Goal: Task Accomplishment & Management: Manage account settings

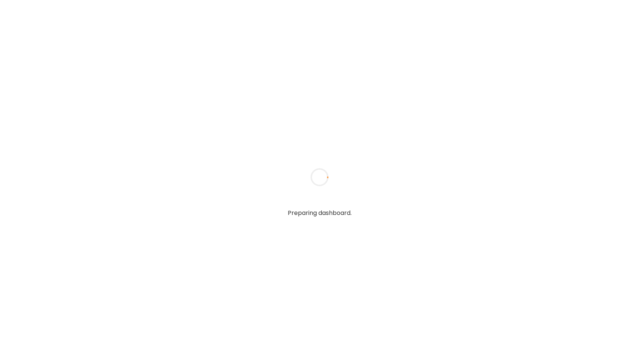
type textarea "**********"
type input "**********"
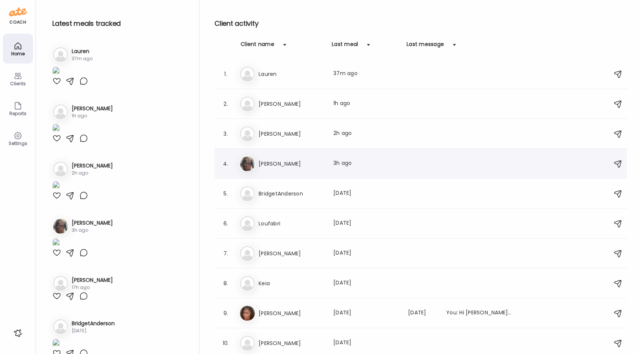
click at [277, 172] on div "4. Ka [PERSON_NAME] Last meal: 3h ago" at bounding box center [420, 164] width 413 height 30
click at [280, 161] on h3 "[PERSON_NAME]" at bounding box center [292, 163] width 66 height 9
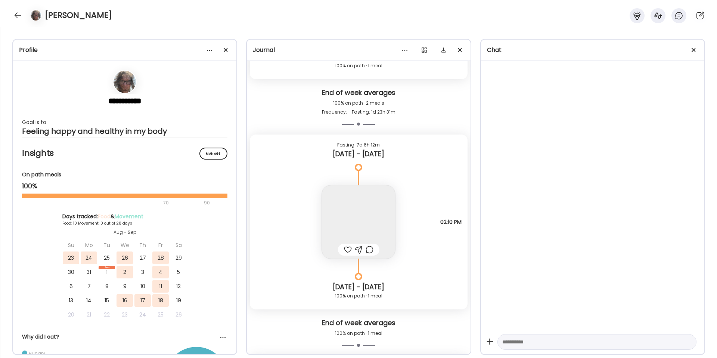
scroll to position [7909, 0]
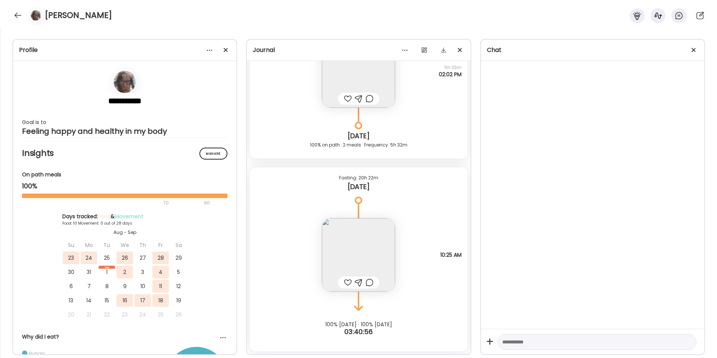
click at [377, 243] on img at bounding box center [358, 254] width 73 height 73
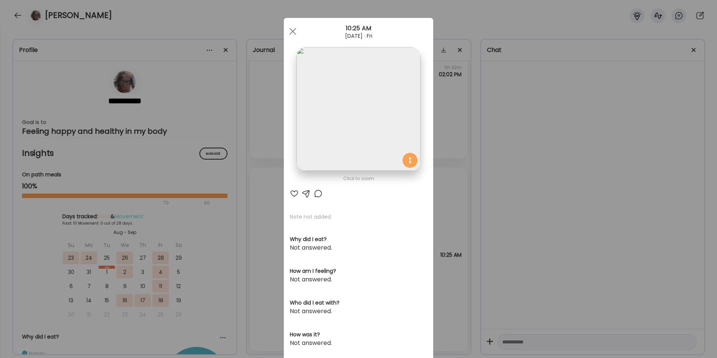
click at [463, 125] on div "Ate Coach Dashboard Wahoo! It’s official Take a moment to set up your Coach Pro…" at bounding box center [358, 179] width 717 height 358
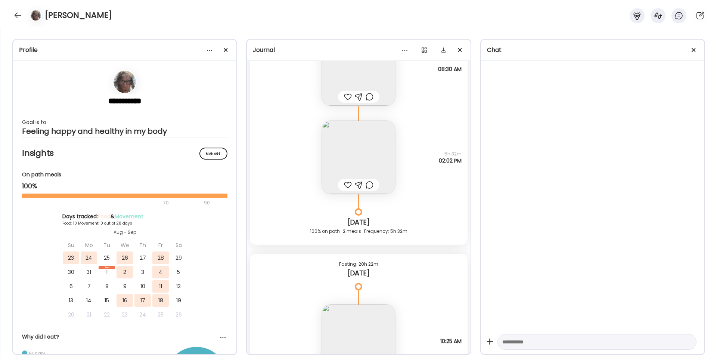
scroll to position [7815, 0]
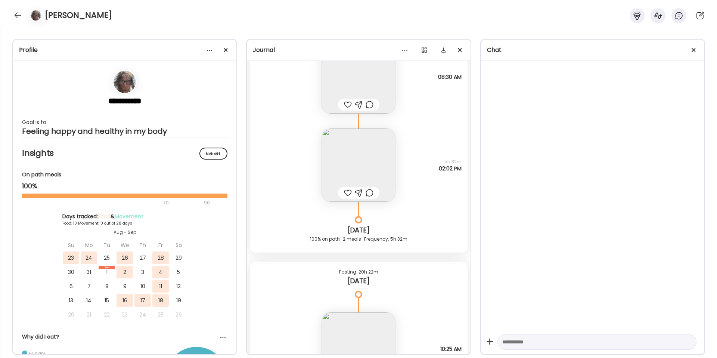
click at [365, 162] on img at bounding box center [358, 165] width 73 height 73
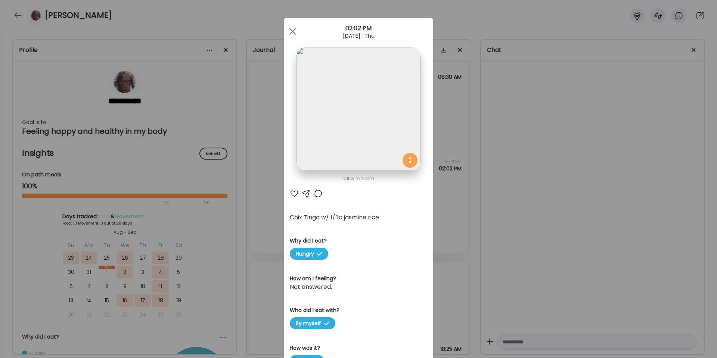
click at [371, 131] on img at bounding box center [359, 109] width 124 height 124
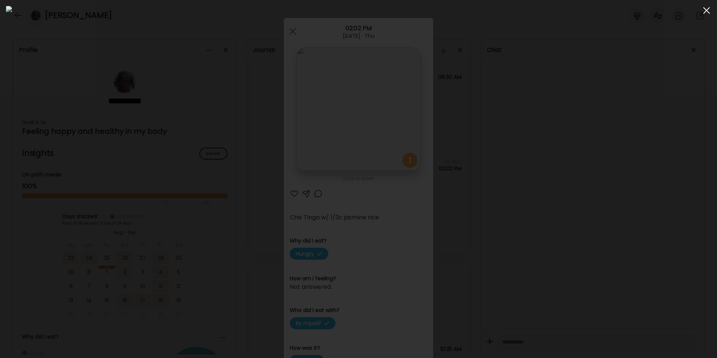
click at [639, 11] on span at bounding box center [707, 10] width 7 height 7
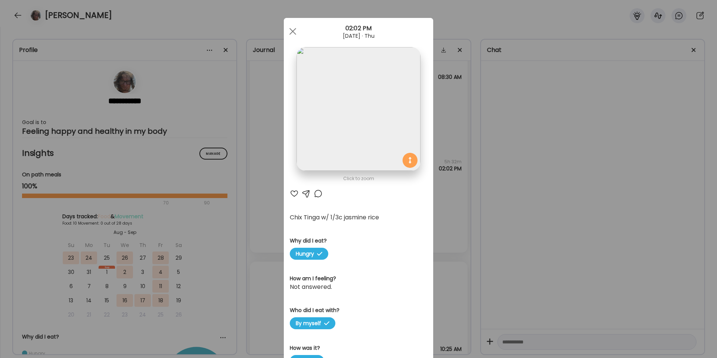
click at [531, 121] on div "Ate Coach Dashboard Wahoo! It’s official Take a moment to set up your Coach Pro…" at bounding box center [358, 179] width 717 height 358
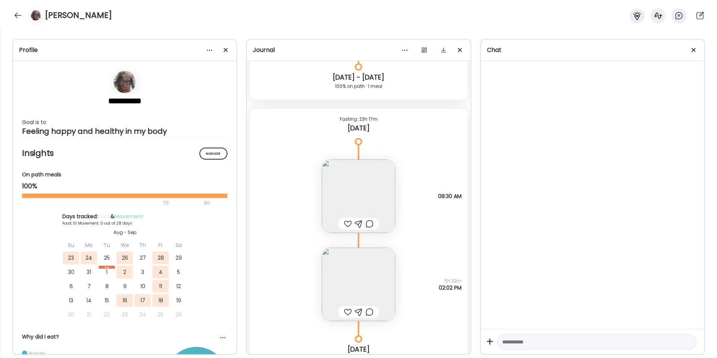
scroll to position [7696, 0]
click at [373, 185] on img at bounding box center [358, 195] width 73 height 73
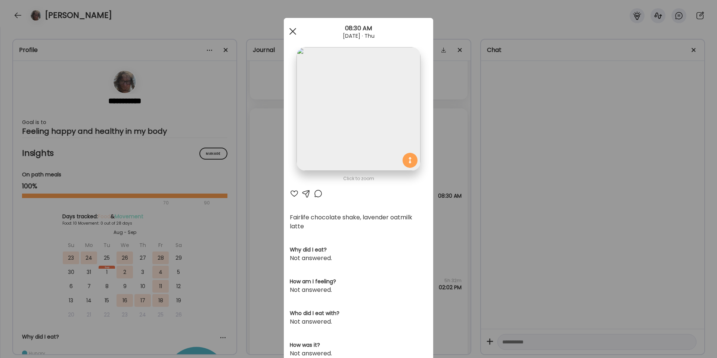
click at [291, 33] on span at bounding box center [293, 31] width 7 height 7
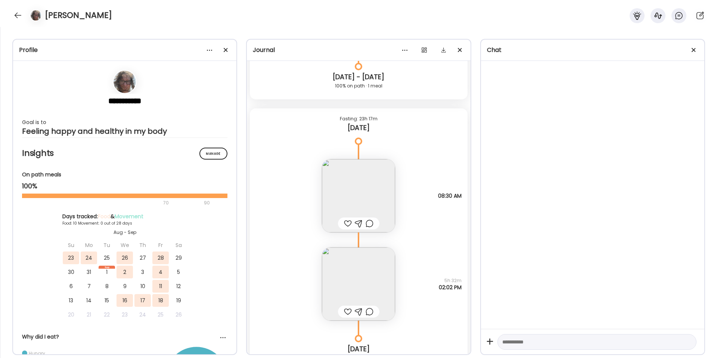
click at [367, 184] on img at bounding box center [358, 195] width 73 height 73
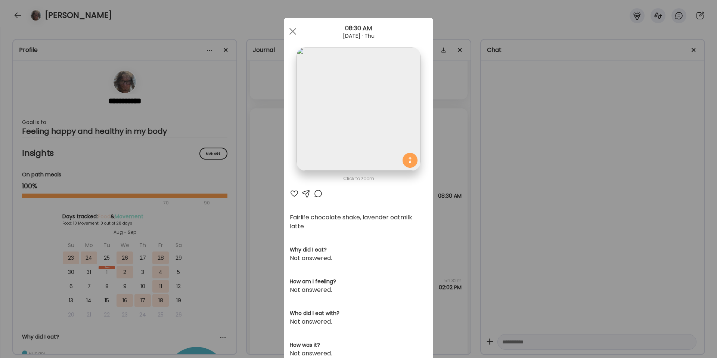
click at [532, 182] on div "Ate Coach Dashboard Wahoo! It’s official Take a moment to set up your Coach Pro…" at bounding box center [358, 179] width 717 height 358
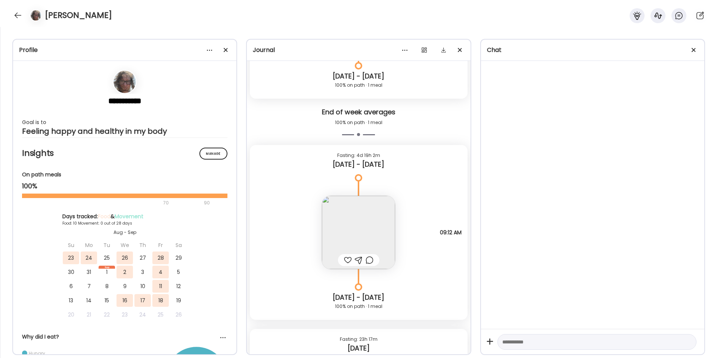
scroll to position [7469, 0]
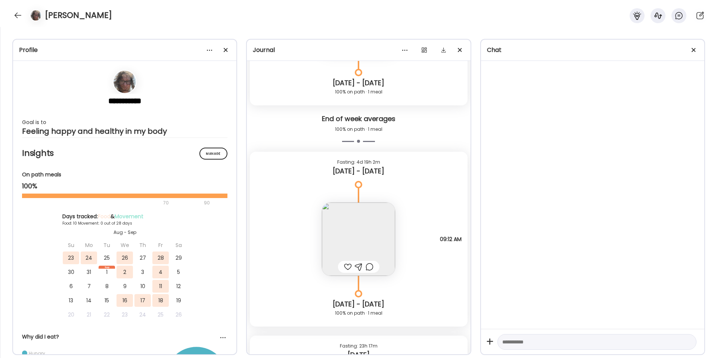
click at [363, 220] on img at bounding box center [358, 239] width 73 height 73
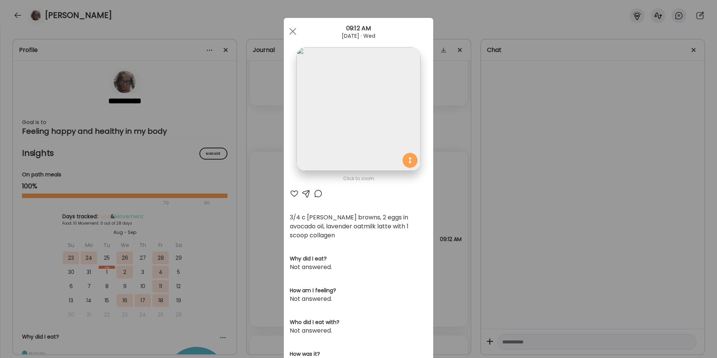
click at [458, 216] on div "Ate Coach Dashboard Wahoo! It’s official Take a moment to set up your Coach Pro…" at bounding box center [358, 179] width 717 height 358
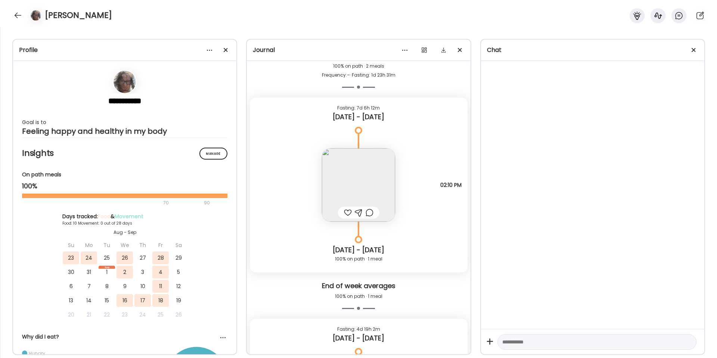
scroll to position [7298, 0]
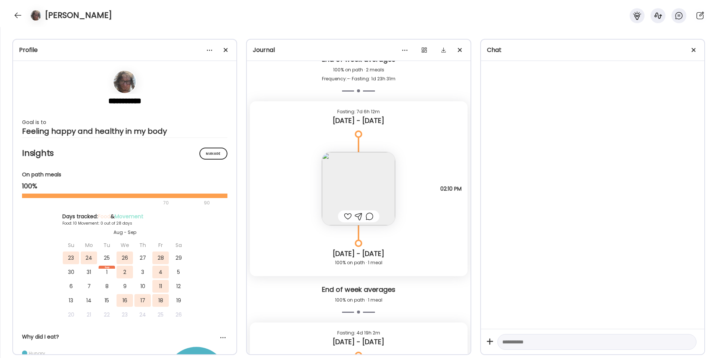
click at [363, 172] on img at bounding box center [358, 188] width 73 height 73
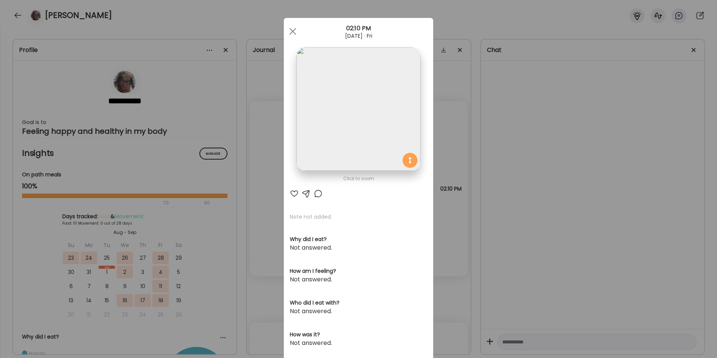
click at [372, 139] on img at bounding box center [359, 109] width 124 height 124
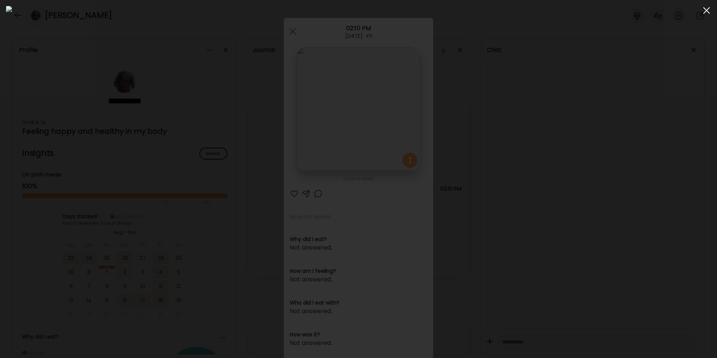
click at [639, 12] on div at bounding box center [706, 10] width 15 height 15
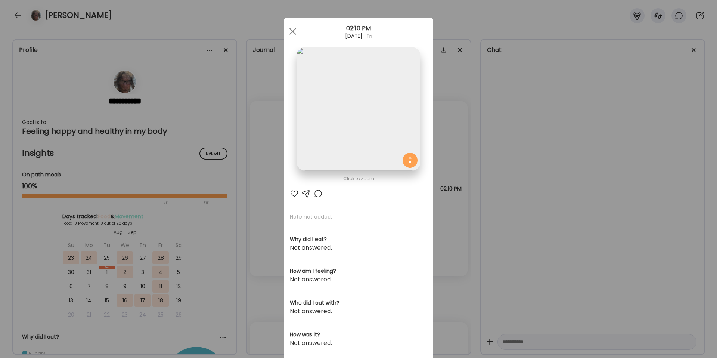
click at [442, 144] on div "Ate Coach Dashboard Wahoo! It’s official Take a moment to set up your Coach Pro…" at bounding box center [358, 179] width 717 height 358
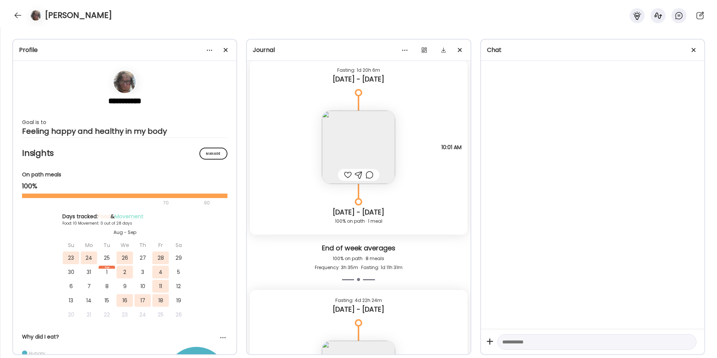
scroll to position [6671, 0]
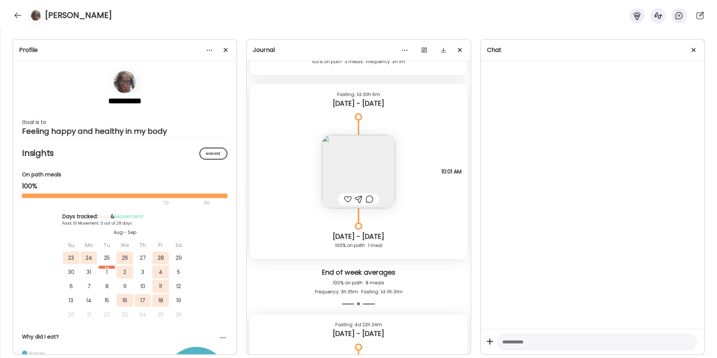
click at [359, 168] on img at bounding box center [358, 171] width 73 height 73
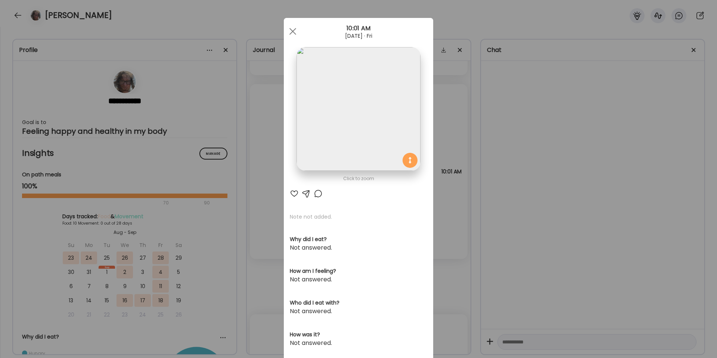
click at [624, 78] on div "Ate Coach Dashboard Wahoo! It’s official Take a moment to set up your Coach Pro…" at bounding box center [358, 179] width 717 height 358
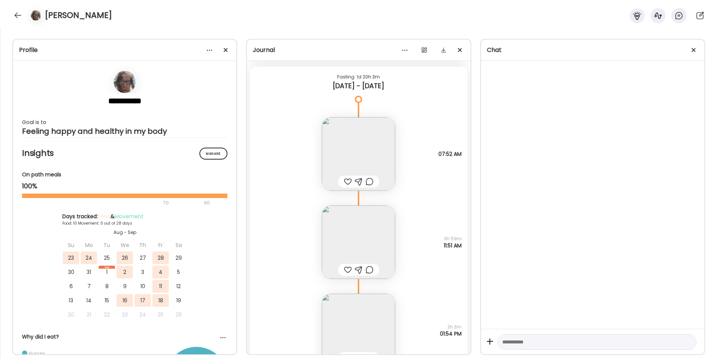
scroll to position [6326, 0]
click at [350, 220] on img at bounding box center [358, 244] width 73 height 73
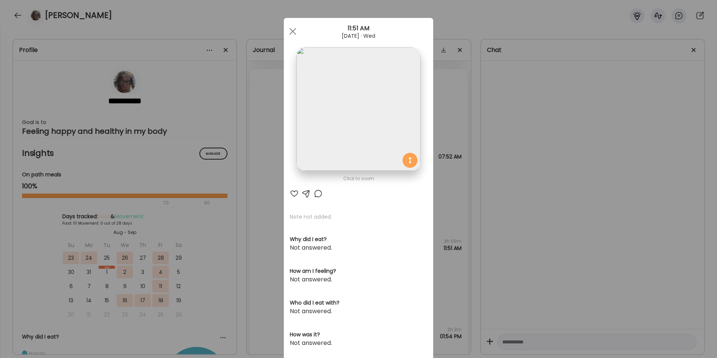
click at [535, 110] on div "Ate Coach Dashboard Wahoo! It’s official Take a moment to set up your Coach Pro…" at bounding box center [358, 179] width 717 height 358
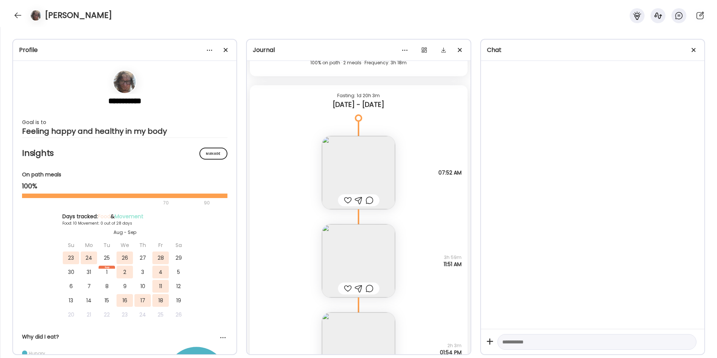
scroll to position [6324, 0]
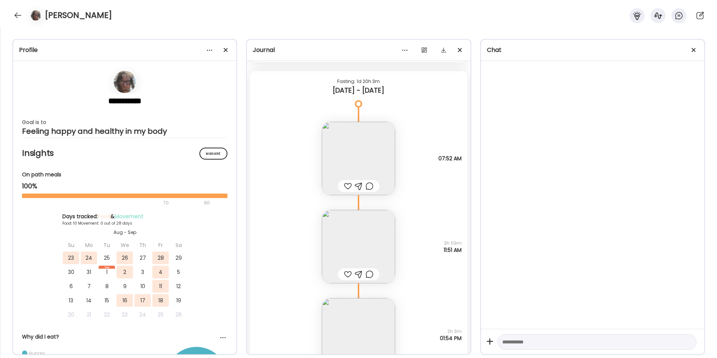
click at [353, 163] on img at bounding box center [358, 158] width 73 height 73
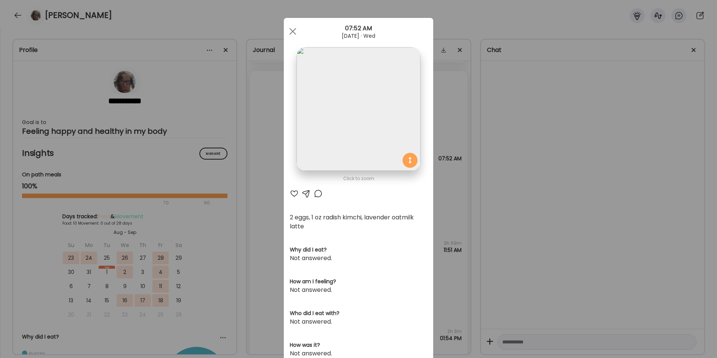
click at [639, 96] on div "Ate Coach Dashboard Wahoo! It’s official Take a moment to set up your Coach Pro…" at bounding box center [358, 179] width 717 height 358
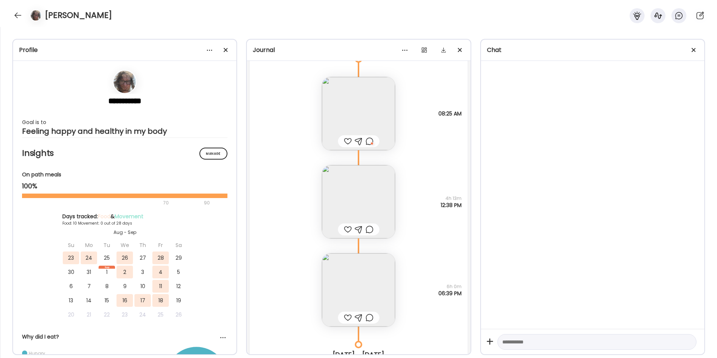
scroll to position [4969, 0]
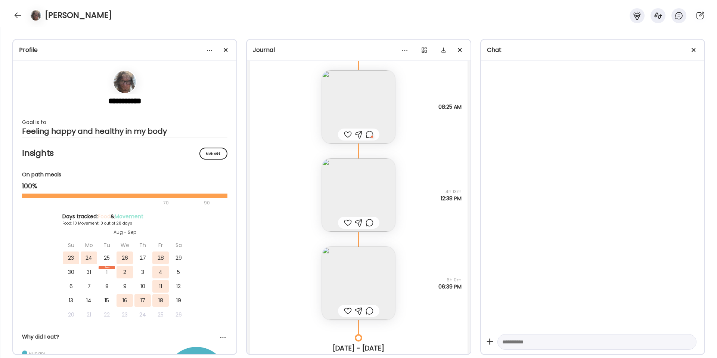
click at [359, 284] on img at bounding box center [358, 283] width 73 height 73
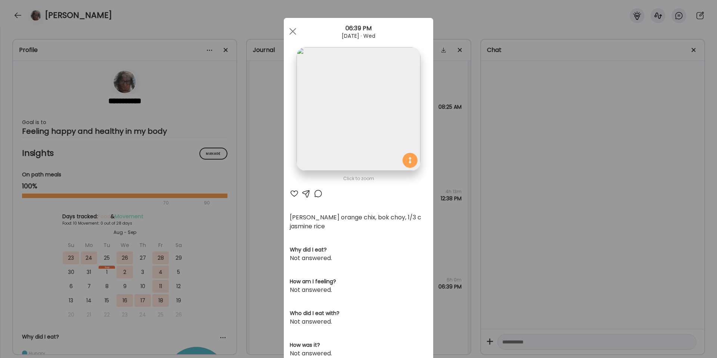
click at [385, 109] on img at bounding box center [359, 109] width 124 height 124
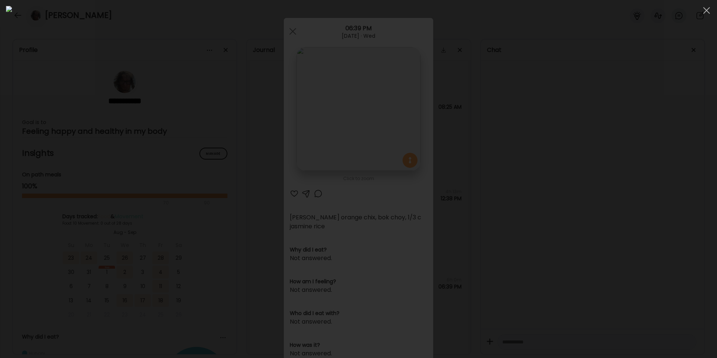
click at [589, 151] on div at bounding box center [358, 179] width 705 height 346
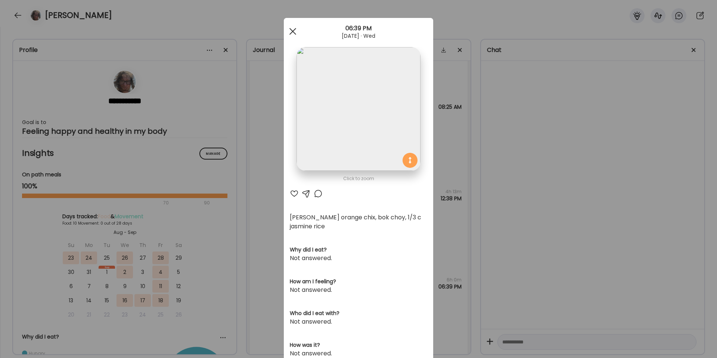
click at [294, 30] on span at bounding box center [293, 31] width 7 height 7
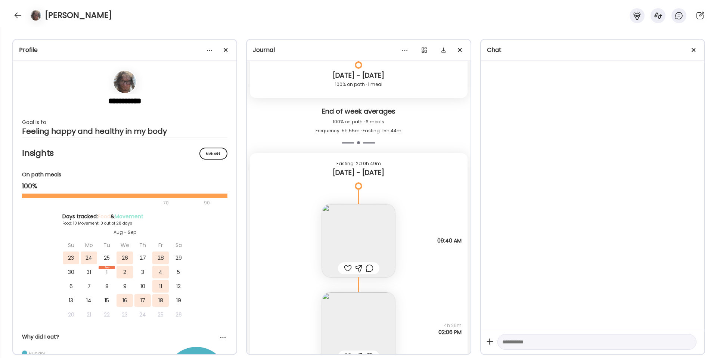
scroll to position [5729, 0]
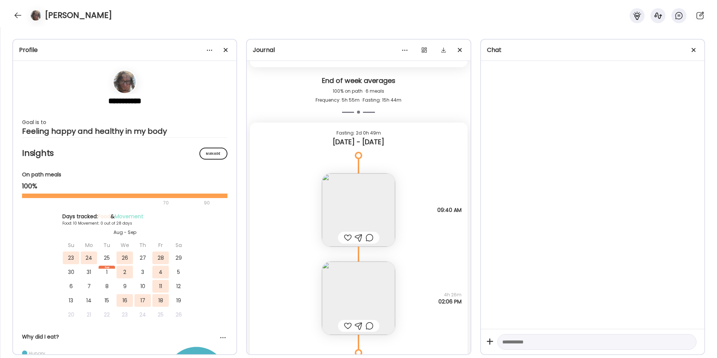
click at [362, 281] on img at bounding box center [358, 298] width 73 height 73
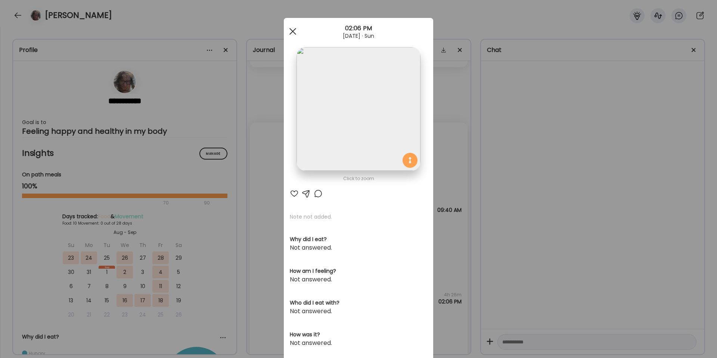
click at [293, 28] on div at bounding box center [292, 31] width 15 height 15
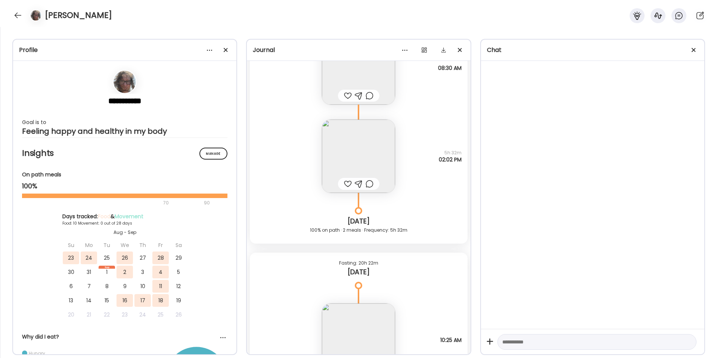
scroll to position [7821, 0]
click at [126, 87] on img at bounding box center [125, 82] width 22 height 22
